Goal: Check status

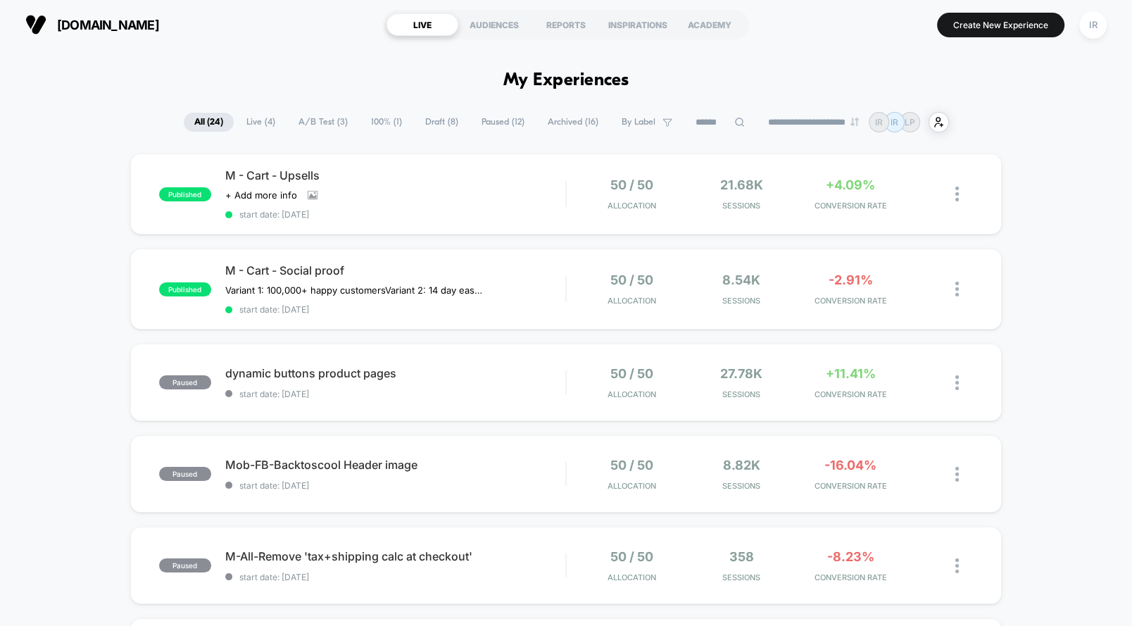
click at [478, 200] on div "M - Cart - Upsells Click to view images Click to edit experience details + Add …" at bounding box center [395, 193] width 340 height 51
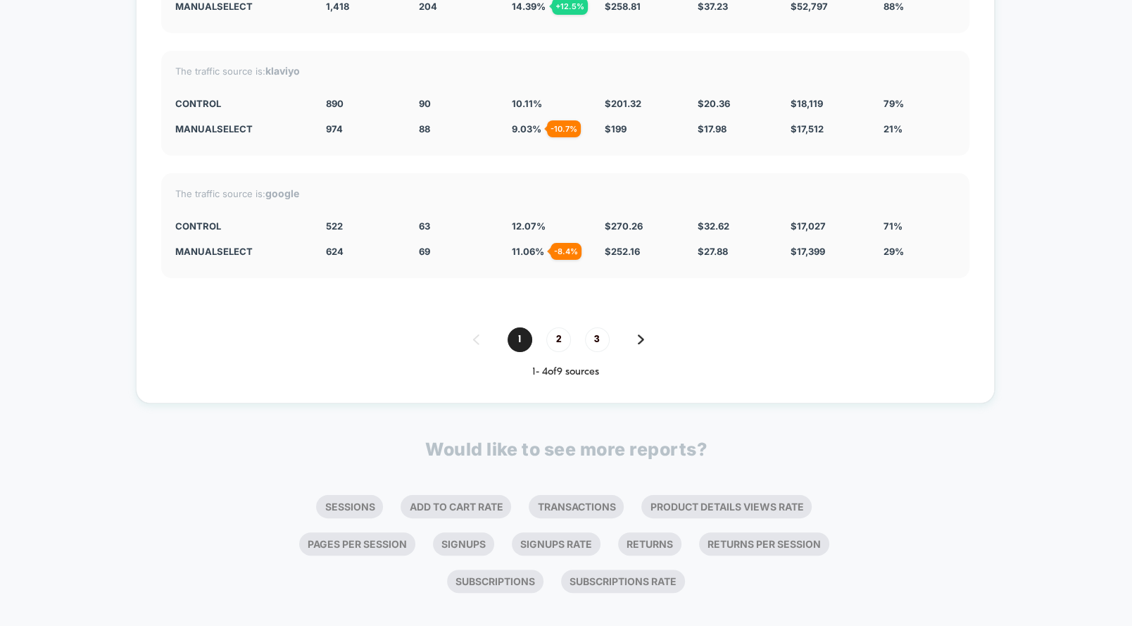
scroll to position [4961, 0]
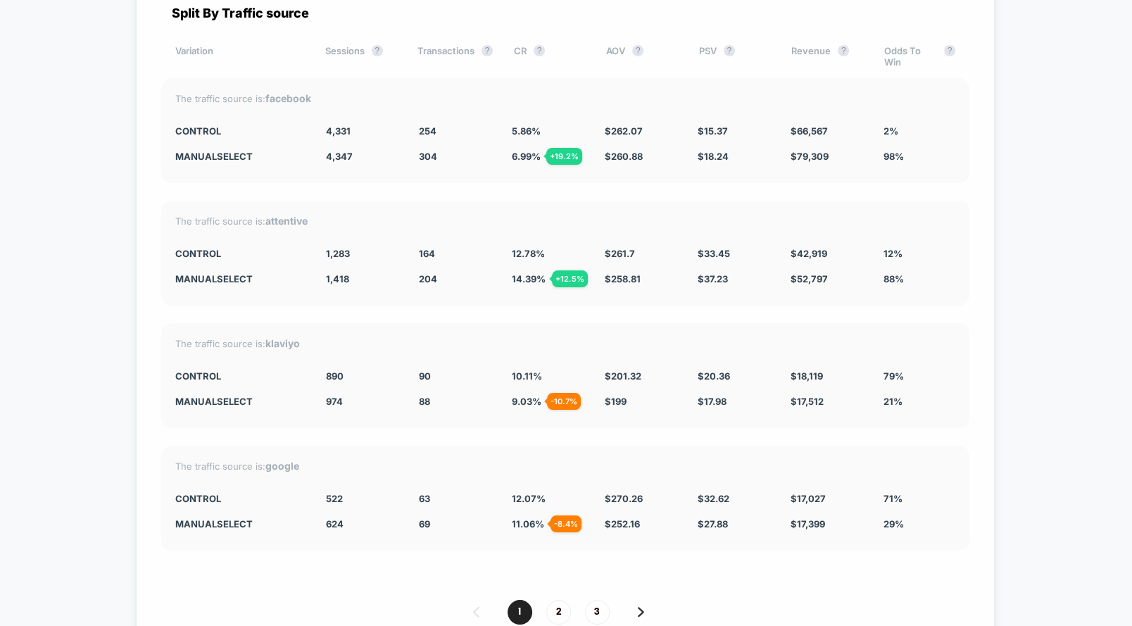
drag, startPoint x: 161, startPoint y: 234, endPoint x: 932, endPoint y: 279, distance: 772.4
click at [932, 279] on div "The traffic source is: attentive CONTROL 1,283 164 12.78 % $ 261.7 $ 33.45 $ 42…" at bounding box center [565, 253] width 808 height 105
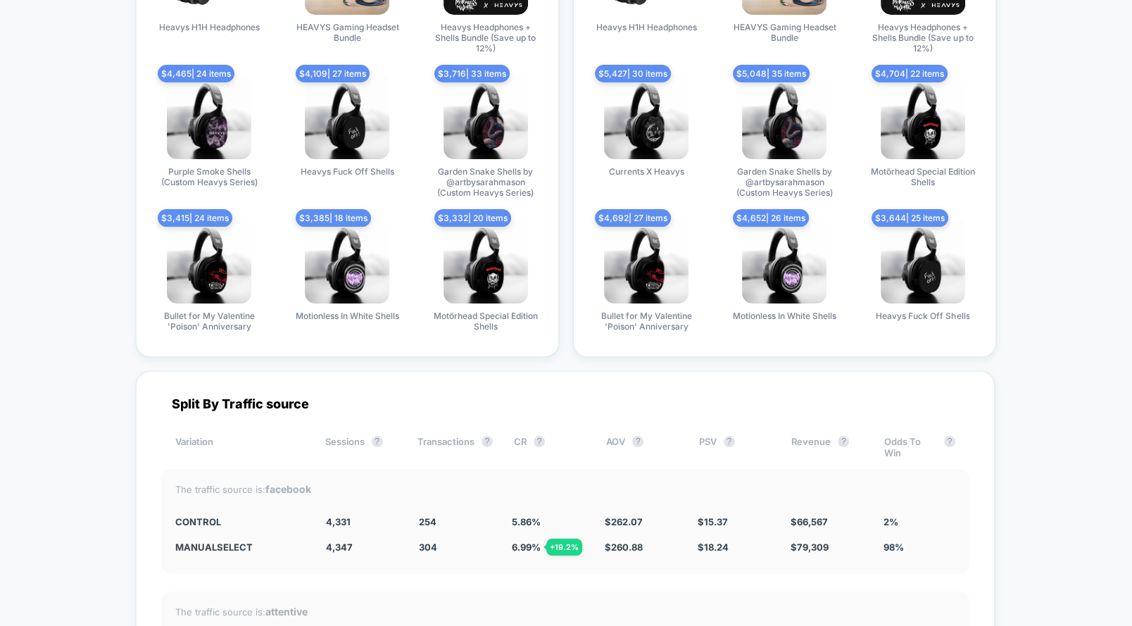
scroll to position [5233, 0]
